Goal: Task Accomplishment & Management: Manage account settings

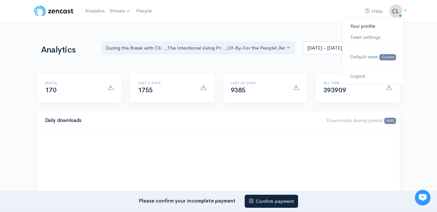
click at [362, 29] on link "Your profile" at bounding box center [373, 26] width 61 height 11
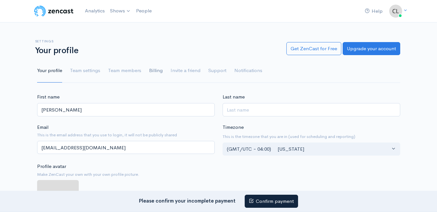
click at [155, 70] on link "Billing" at bounding box center [156, 70] width 14 height 23
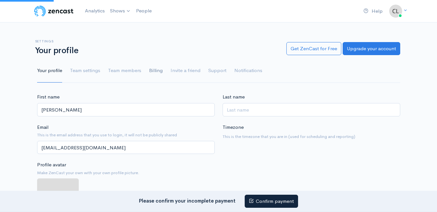
click at [156, 70] on link "Billing" at bounding box center [156, 70] width 14 height 23
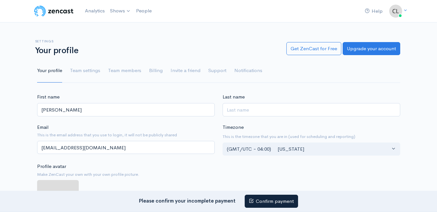
scroll to position [48, 0]
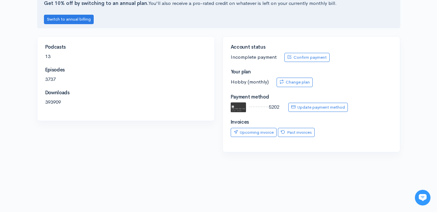
scroll to position [130, 0]
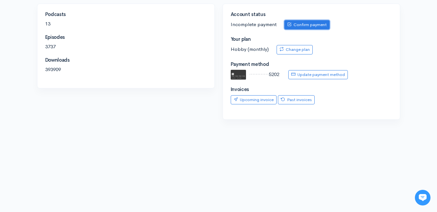
click at [306, 25] on link "Confirm payment" at bounding box center [307, 24] width 45 height 9
